Goal: Transaction & Acquisition: Subscribe to service/newsletter

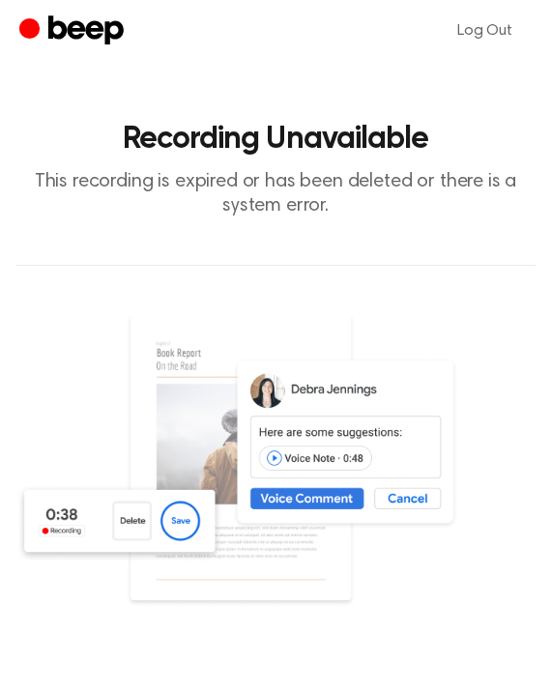
click at [304, 237] on main "Recording Unavailable This recording is expired or has been deleted or there is…" at bounding box center [275, 513] width 551 height 1026
click at [112, 191] on p "This recording is expired or has been deleted or there is a system error." at bounding box center [275, 194] width 520 height 48
click at [311, 159] on header "Recording Unavailable This recording is expired or has been deleted or there is…" at bounding box center [275, 171] width 520 height 95
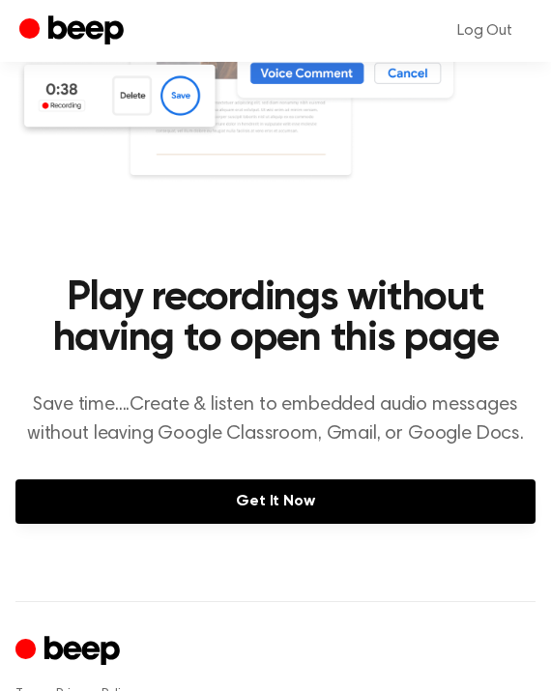
scroll to position [369, 0]
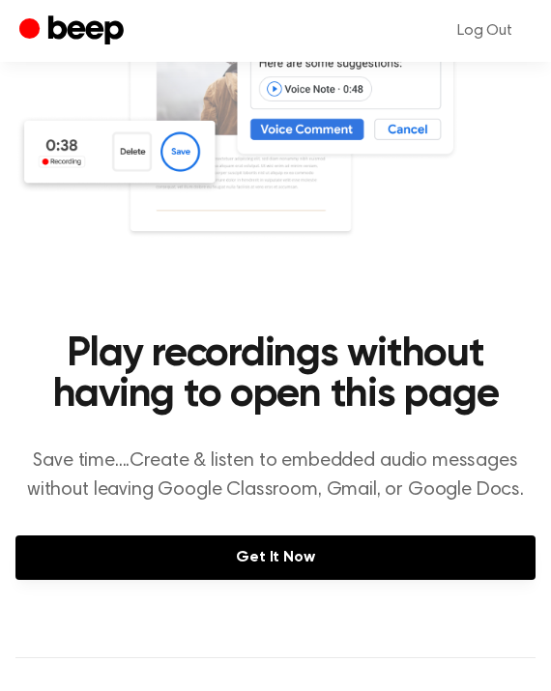
click at [49, 17] on icon "Beep" at bounding box center [85, 29] width 75 height 29
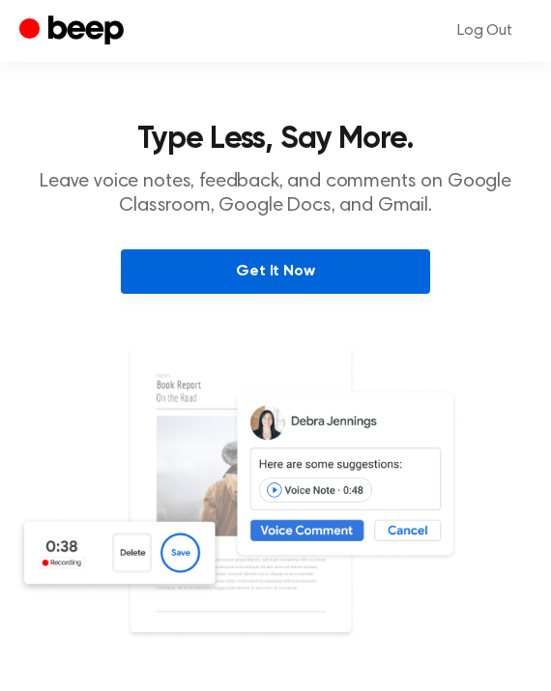
scroll to position [177, 0]
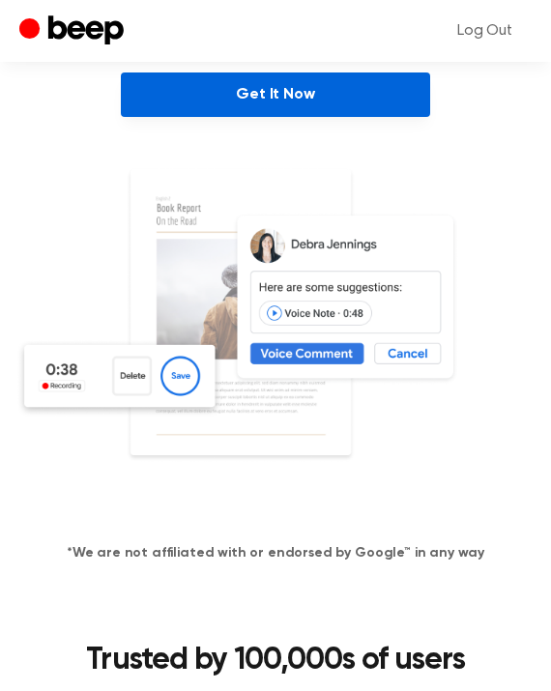
click at [271, 96] on link "Get It Now" at bounding box center [275, 94] width 309 height 44
